Goal: Complete application form

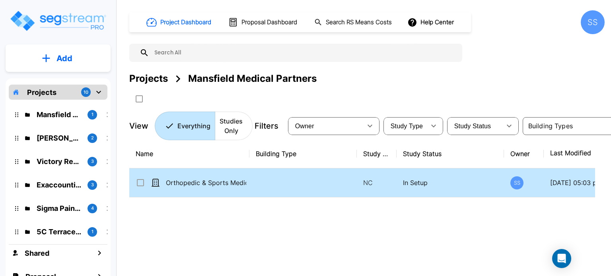
click at [219, 186] on p "Orthopedic & Sports Medicine Institute" at bounding box center [206, 183] width 80 height 10
checkbox input "true"
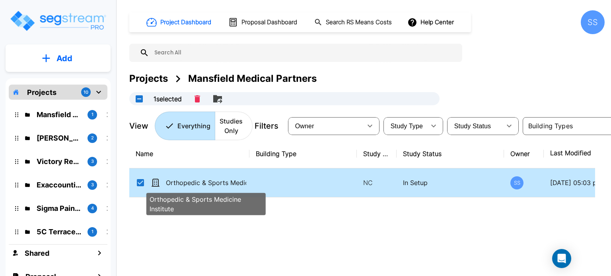
click at [219, 186] on p "Orthopedic & Sports Medicine Institute" at bounding box center [206, 183] width 80 height 10
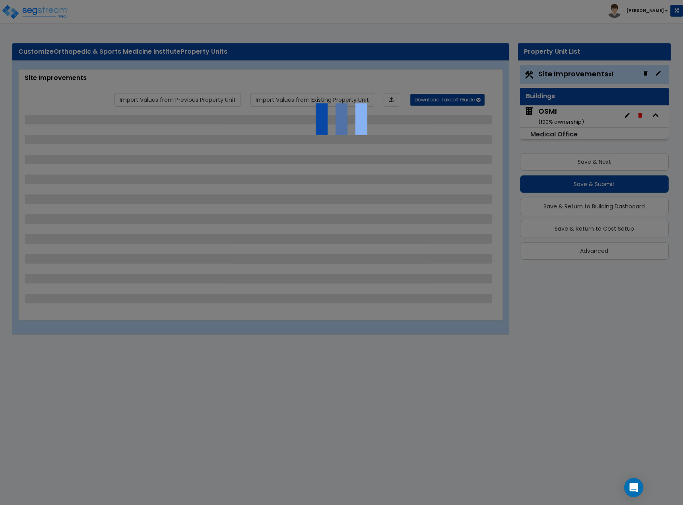
select select "2"
select select "1"
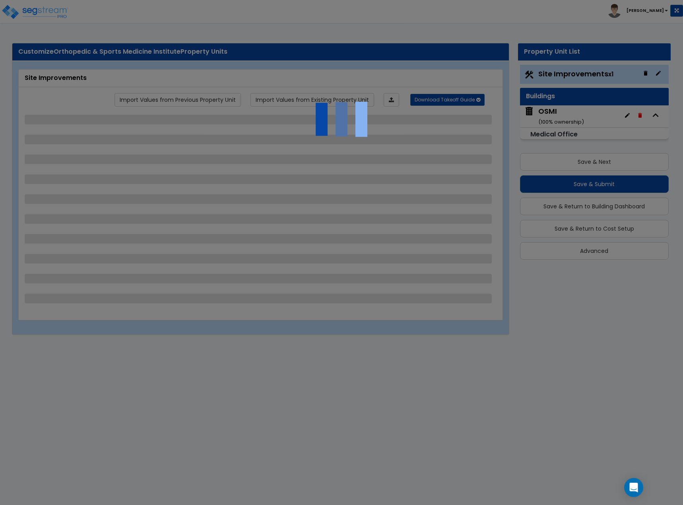
select select "2"
select select "1"
select select "4"
select select "2"
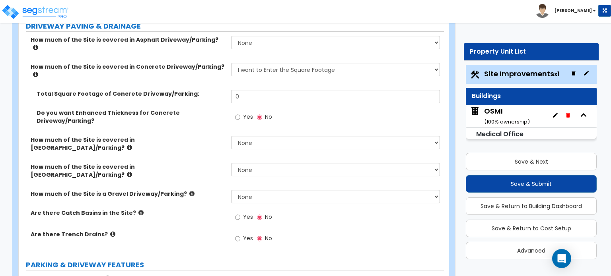
scroll to position [119, 0]
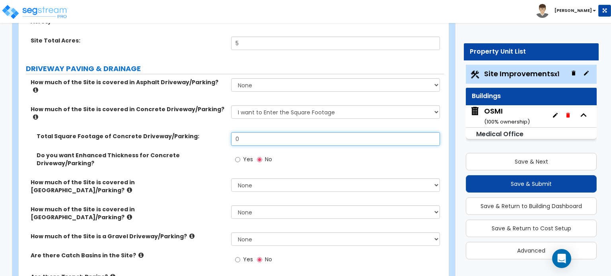
drag, startPoint x: 248, startPoint y: 115, endPoint x: 199, endPoint y: 111, distance: 49.5
click at [199, 132] on div "Total Square Footage of Concrete Driveway/Parking: 0" at bounding box center [231, 141] width 425 height 19
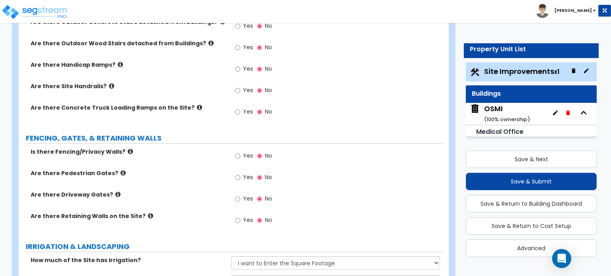
scroll to position [994, 0]
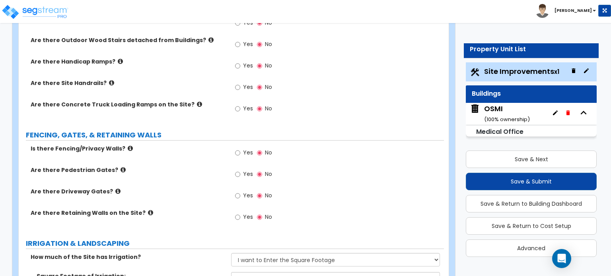
type input "86,831"
click at [235, 145] on div "Yes No" at bounding box center [253, 154] width 45 height 18
click at [238, 149] on input "Yes" at bounding box center [237, 153] width 5 height 9
radio input "true"
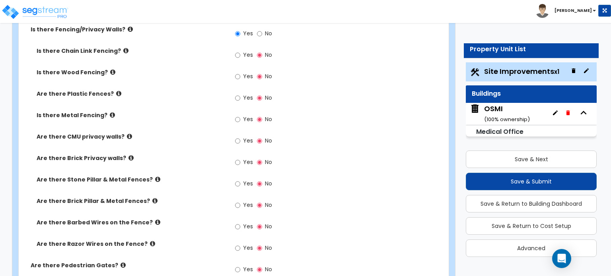
scroll to position [1153, 0]
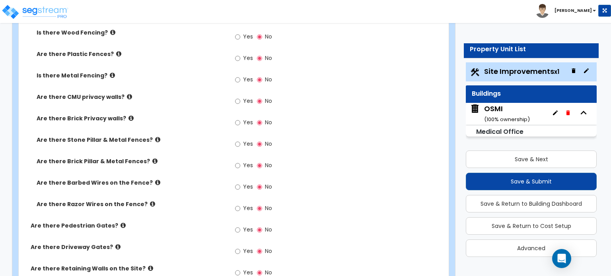
click at [243, 269] on span "Yes" at bounding box center [248, 273] width 10 height 8
click at [240, 269] on input "Yes" at bounding box center [237, 273] width 5 height 9
radio input "true"
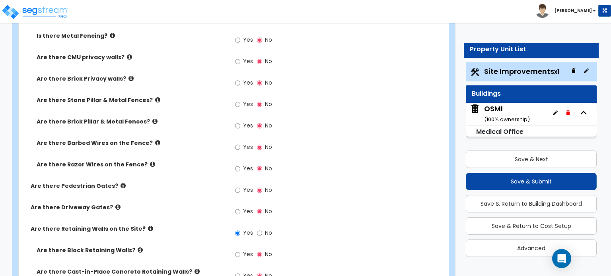
click at [194, 269] on icon at bounding box center [196, 272] width 5 height 6
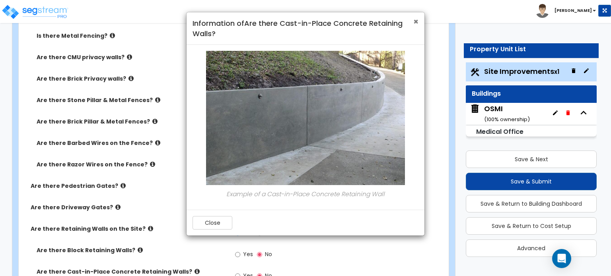
click at [417, 19] on span "×" at bounding box center [415, 22] width 5 height 12
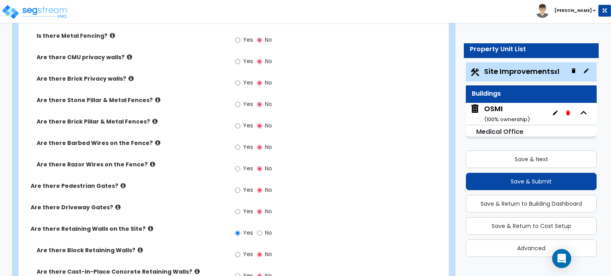
scroll to position [1232, 0]
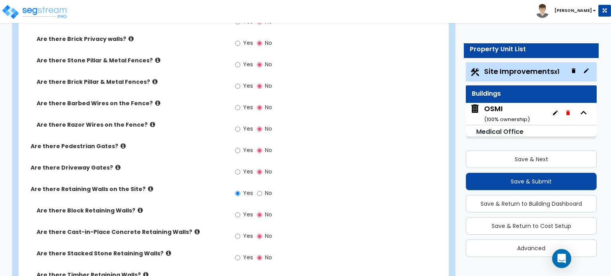
click at [243, 232] on span "Yes" at bounding box center [248, 236] width 10 height 8
click at [240, 232] on input "Yes" at bounding box center [237, 236] width 5 height 9
radio input "true"
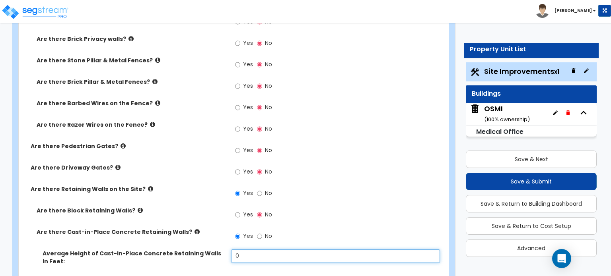
drag, startPoint x: 244, startPoint y: 209, endPoint x: 184, endPoint y: 208, distance: 60.8
click at [185, 250] on div "Average Height of Cast-in-Place Concrete Retaining Walls in Feet: 0" at bounding box center [231, 263] width 425 height 27
type input "3"
drag, startPoint x: 239, startPoint y: 235, endPoint x: 234, endPoint y: 236, distance: 5.3
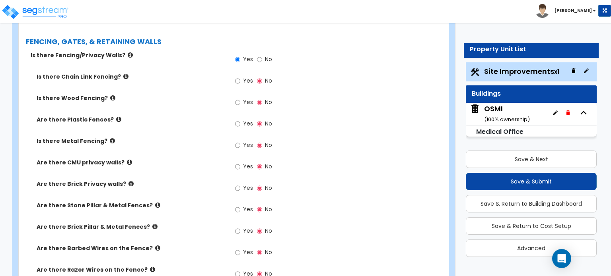
scroll to position [1073, 0]
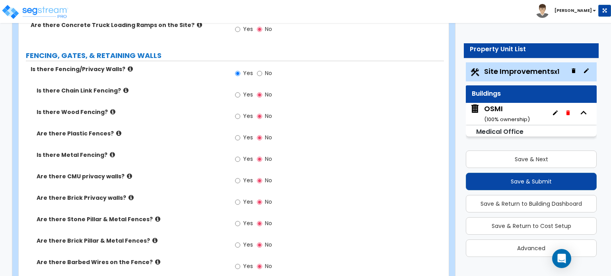
type input "180"
click at [127, 173] on icon at bounding box center [129, 176] width 5 height 6
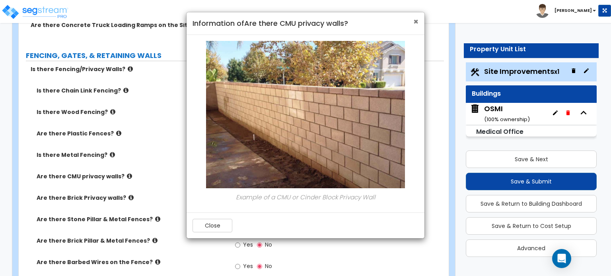
drag, startPoint x: 413, startPoint y: 23, endPoint x: 335, endPoint y: 45, distance: 80.4
click at [411, 23] on div "× Information of Are there CMU privacy walls?" at bounding box center [305, 23] width 238 height 23
click at [416, 22] on span "×" at bounding box center [415, 22] width 5 height 12
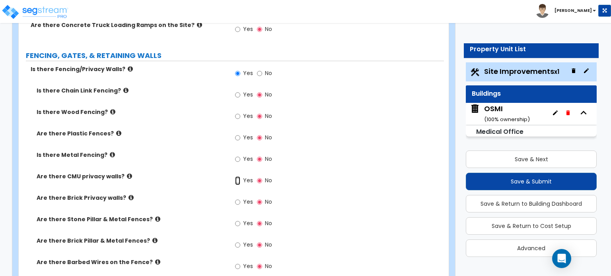
click at [237, 176] on input "Yes" at bounding box center [237, 180] width 5 height 9
radio input "true"
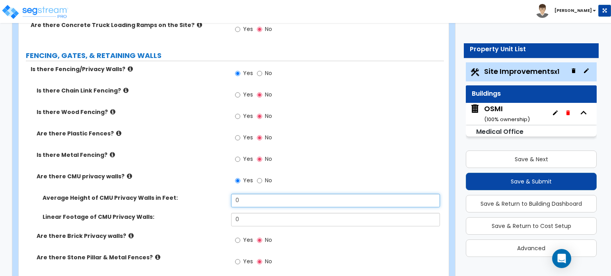
drag, startPoint x: 255, startPoint y: 152, endPoint x: 186, endPoint y: 159, distance: 69.1
click at [189, 194] on div "Average Height of CMU Privacy Walls in Feet: 0" at bounding box center [231, 203] width 425 height 19
type input "6"
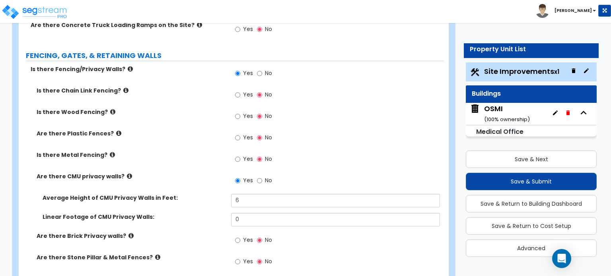
click at [188, 194] on label "Average Height of CMU Privacy Walls in Feet:" at bounding box center [134, 198] width 182 height 8
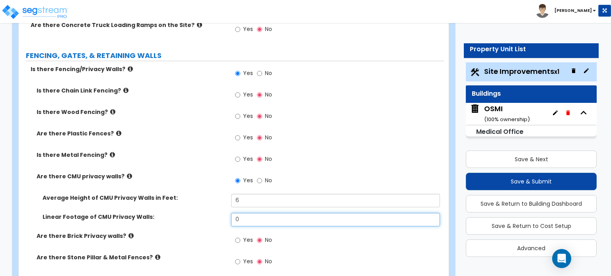
drag, startPoint x: 260, startPoint y: 173, endPoint x: 184, endPoint y: 167, distance: 75.3
click at [186, 213] on div "Linear Footage of CMU Privacy Walls: 0" at bounding box center [231, 222] width 425 height 19
type input "383"
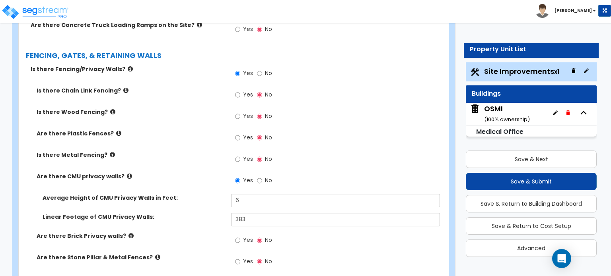
click at [183, 213] on label "Linear Footage of CMU Privacy Walls:" at bounding box center [134, 217] width 182 height 8
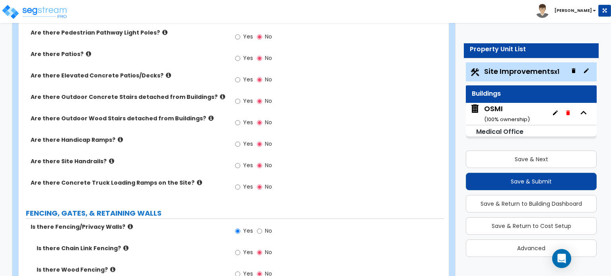
scroll to position [914, 0]
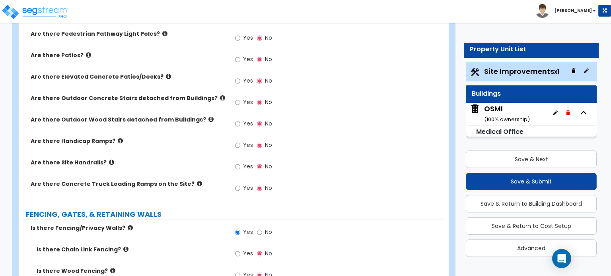
click at [118, 138] on icon at bounding box center [120, 141] width 5 height 6
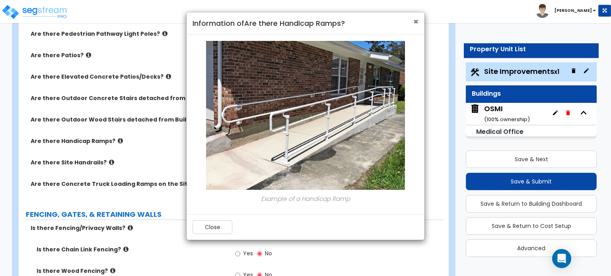
click at [416, 21] on span "×" at bounding box center [415, 22] width 5 height 12
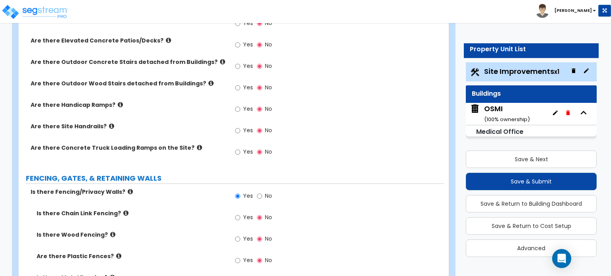
scroll to position [994, 0]
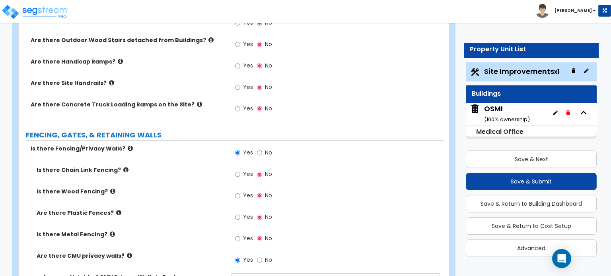
click at [110, 231] on icon at bounding box center [112, 234] width 5 height 6
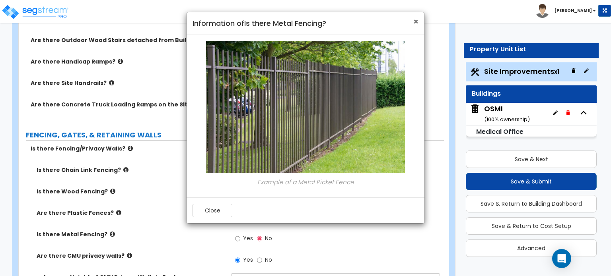
click at [418, 21] on span "×" at bounding box center [415, 22] width 5 height 12
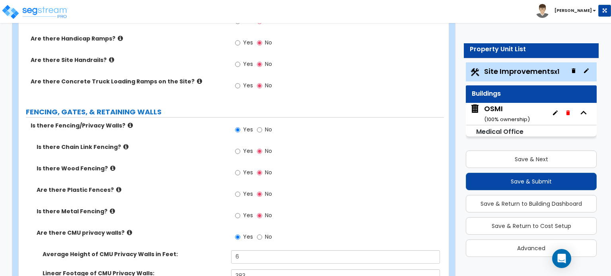
scroll to position [1034, 0]
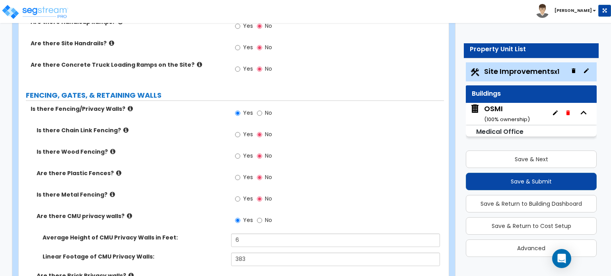
click at [241, 193] on label "Yes" at bounding box center [244, 200] width 18 height 14
click at [240, 195] on input "Yes" at bounding box center [237, 199] width 5 height 9
radio input "true"
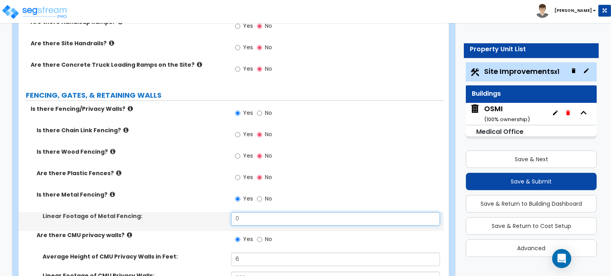
drag, startPoint x: 250, startPoint y: 172, endPoint x: 186, endPoint y: 178, distance: 63.9
click at [187, 212] on div "Linear Footage of Metal Fencing: 0" at bounding box center [231, 221] width 425 height 19
type input "2"
type input "48"
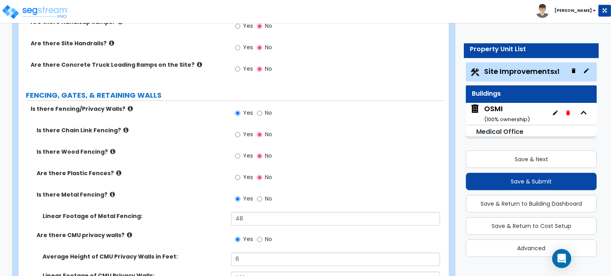
click at [183, 212] on div "Linear Footage of Metal Fencing: 48" at bounding box center [231, 221] width 425 height 19
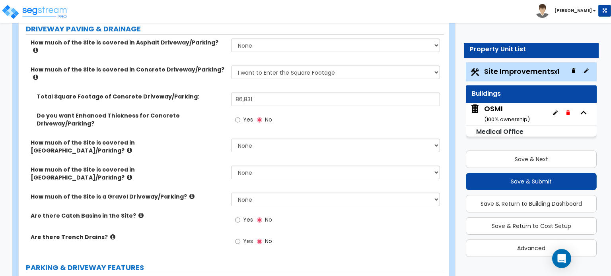
scroll to position [199, 0]
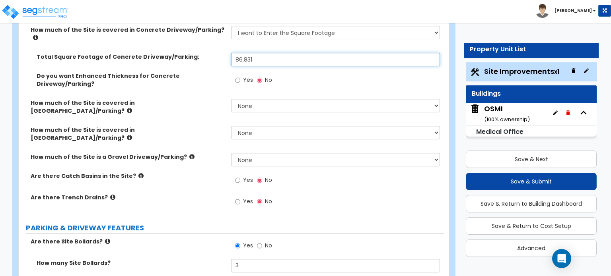
drag, startPoint x: 256, startPoint y: 30, endPoint x: 259, endPoint y: 36, distance: 6.9
click at [256, 53] on input "86,831" at bounding box center [335, 60] width 208 height 14
drag, startPoint x: 260, startPoint y: 37, endPoint x: 211, endPoint y: 36, distance: 48.5
click at [211, 53] on div "Total Square Footage of Concrete Driveway/Parking: 86,831" at bounding box center [231, 62] width 425 height 19
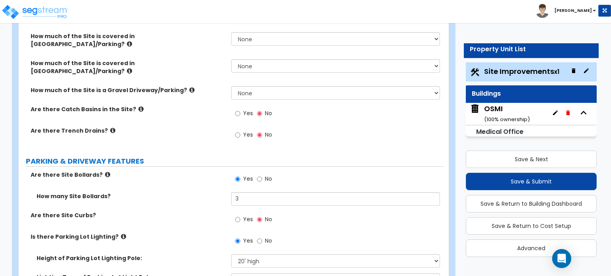
scroll to position [278, 0]
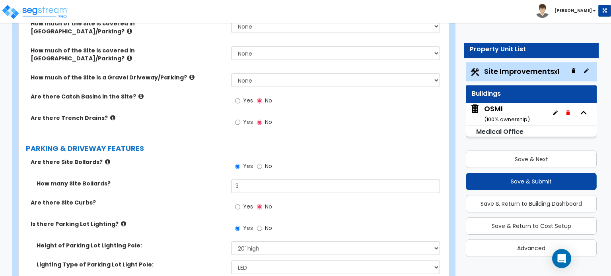
type input "81,149"
click at [237, 203] on input "Yes" at bounding box center [237, 207] width 5 height 9
radio input "true"
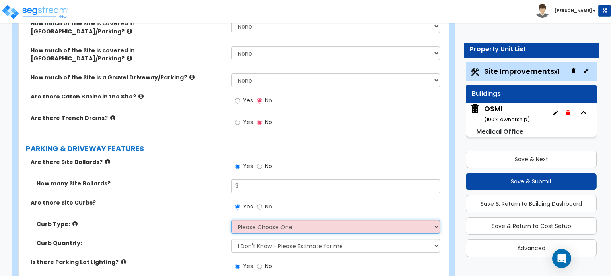
click at [265, 220] on select "Please Choose One Curb (Only) Curb & Gutter Asphalt Berm" at bounding box center [335, 227] width 208 height 14
select select "1"
click at [231, 220] on select "Please Choose One Curb (Only) Curb & Gutter Asphalt Berm" at bounding box center [335, 227] width 208 height 14
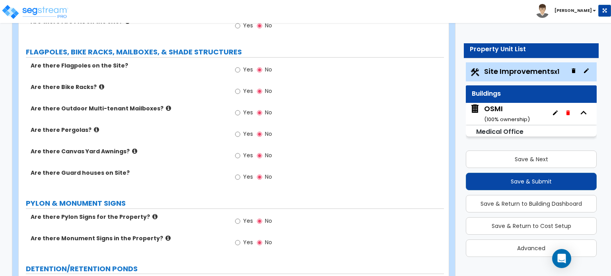
scroll to position [1908, 0]
